Goal: Use online tool/utility: Use online tool/utility

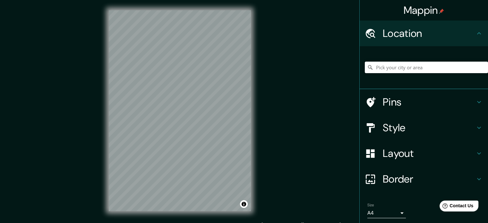
click at [387, 65] on input "Pick your city or area" at bounding box center [426, 68] width 123 height 12
click at [461, 66] on input "Piura, [GEOGRAPHIC_DATA], [GEOGRAPHIC_DATA]" at bounding box center [426, 68] width 123 height 12
click at [254, 78] on div "© Mapbox © OpenStreetMap Improve this map" at bounding box center [180, 111] width 163 height 222
click at [387, 67] on input "Piura, [GEOGRAPHIC_DATA], [GEOGRAPHIC_DATA]" at bounding box center [426, 68] width 123 height 12
click at [455, 68] on input "Piura, [GEOGRAPHIC_DATA], [GEOGRAPHIC_DATA]" at bounding box center [426, 68] width 123 height 12
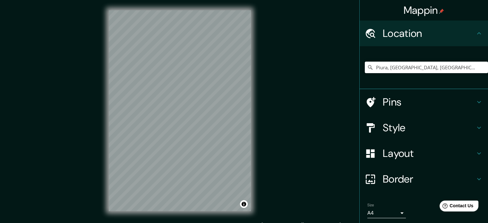
click at [428, 64] on input "Piura, [GEOGRAPHIC_DATA], [GEOGRAPHIC_DATA]" at bounding box center [426, 68] width 123 height 12
drag, startPoint x: 452, startPoint y: 66, endPoint x: 377, endPoint y: 67, distance: 75.5
click at [372, 68] on input "Piura, [GEOGRAPHIC_DATA], [GEOGRAPHIC_DATA]" at bounding box center [426, 68] width 123 height 12
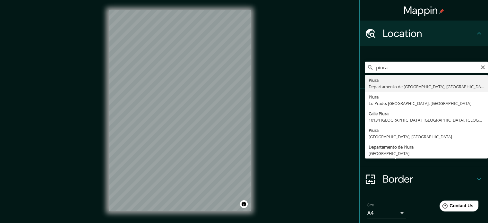
type input "Piura, [GEOGRAPHIC_DATA], [GEOGRAPHIC_DATA]"
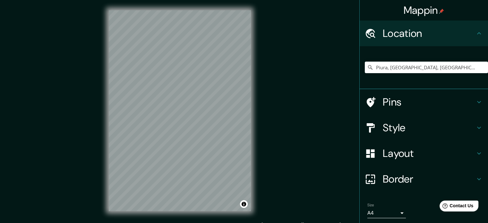
click at [387, 178] on h4 "Border" at bounding box center [429, 179] width 92 height 13
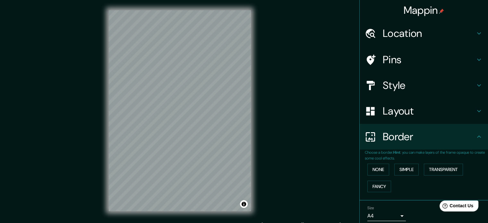
click at [397, 109] on h4 "Layout" at bounding box center [429, 111] width 92 height 13
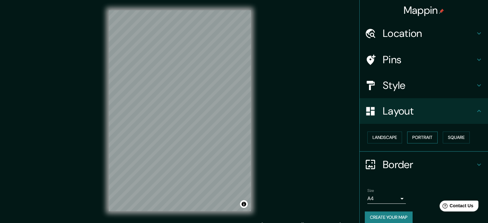
click at [420, 136] on button "Portrait" at bounding box center [423, 138] width 31 height 12
click at [392, 136] on button "Landscape" at bounding box center [385, 138] width 35 height 12
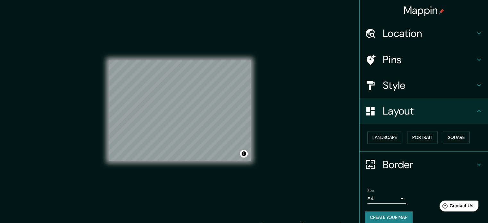
click at [459, 130] on div "Landscape [GEOGRAPHIC_DATA]" at bounding box center [426, 137] width 123 height 17
